Goal: Navigation & Orientation: Find specific page/section

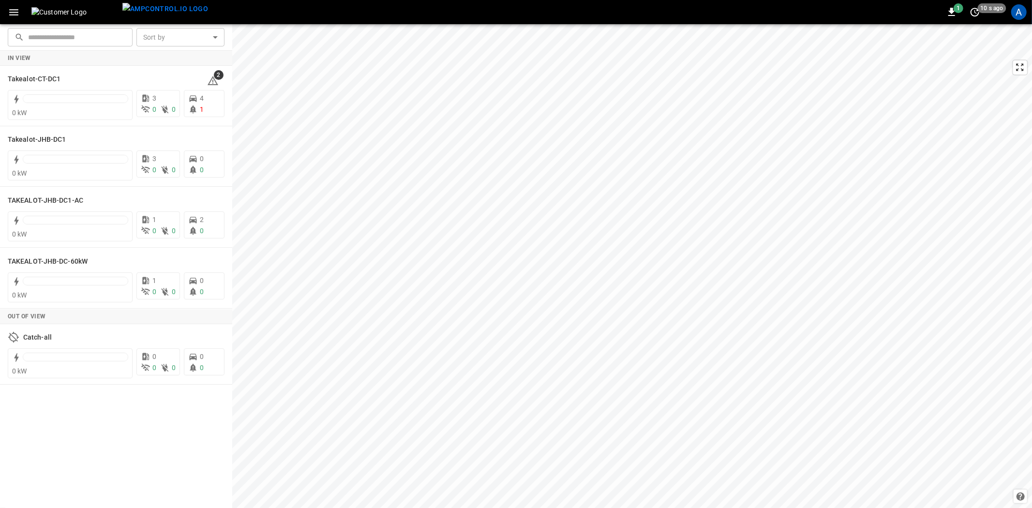
click at [1016, 15] on div "A" at bounding box center [1018, 11] width 15 height 15
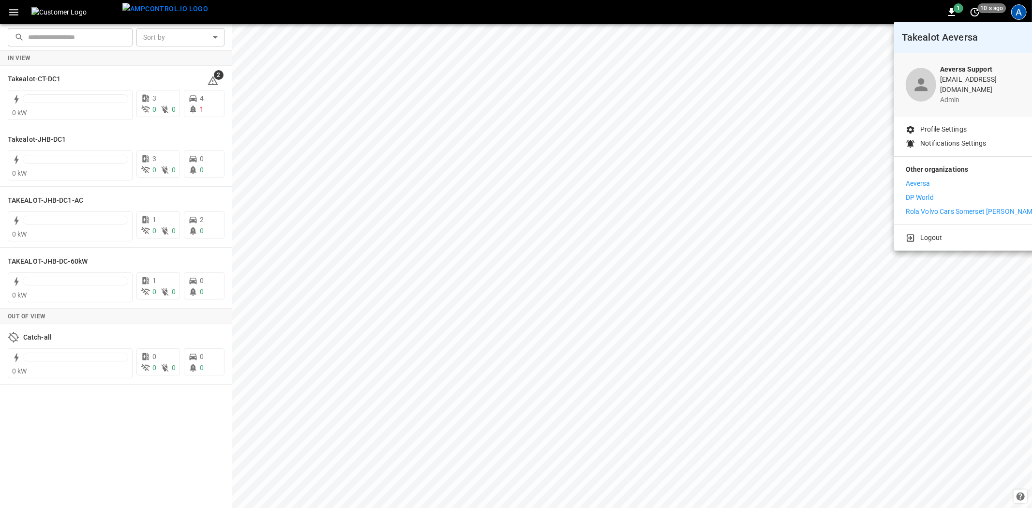
click at [912, 179] on p "Aeversa" at bounding box center [918, 184] width 25 height 10
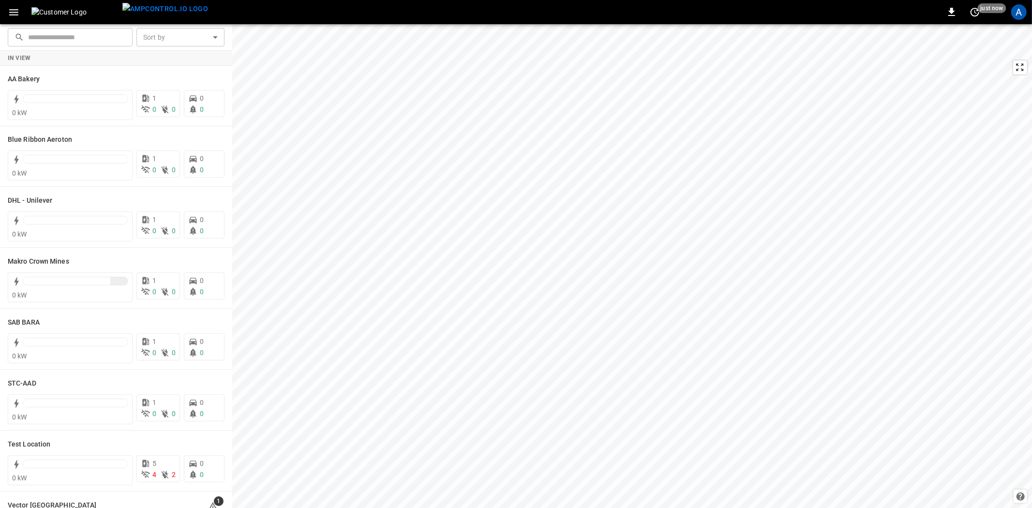
click at [1014, 10] on div "A" at bounding box center [1018, 11] width 15 height 15
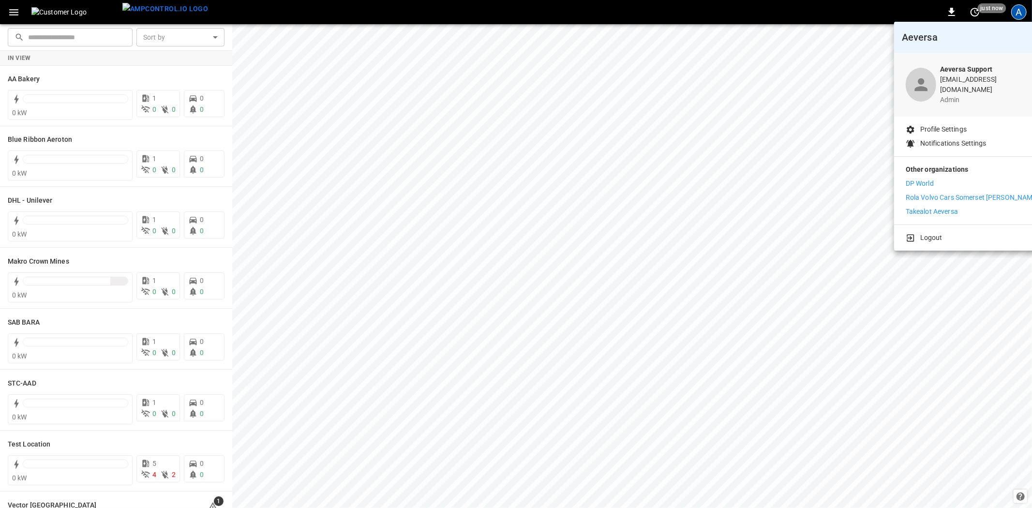
click at [922, 207] on p "Takealot Aeversa" at bounding box center [932, 212] width 52 height 10
